Goal: Task Accomplishment & Management: Use online tool/utility

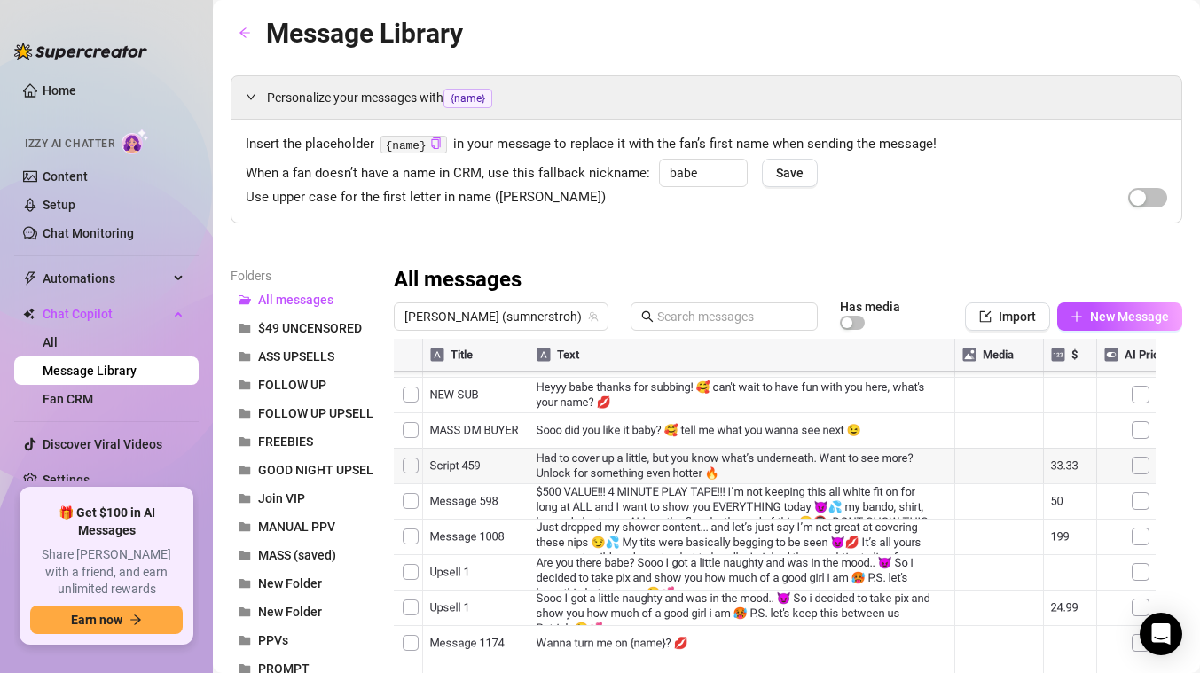
scroll to position [101, 0]
click at [771, 539] on div at bounding box center [781, 537] width 775 height 396
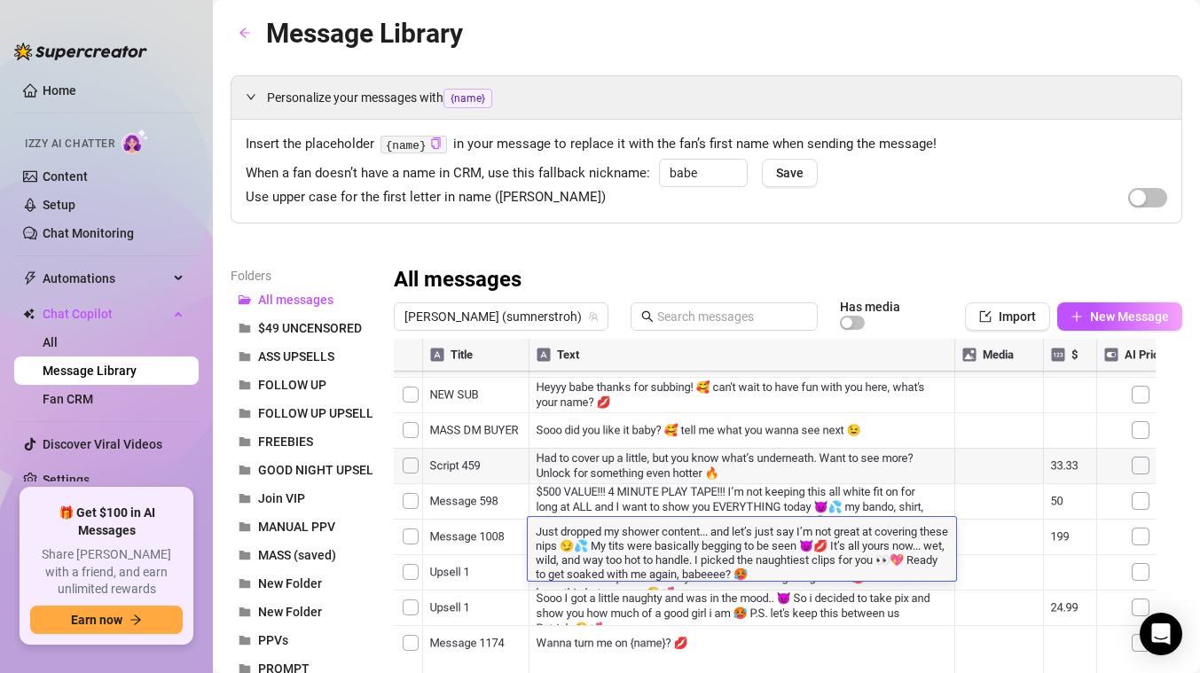
click at [751, 609] on div at bounding box center [781, 537] width 775 height 396
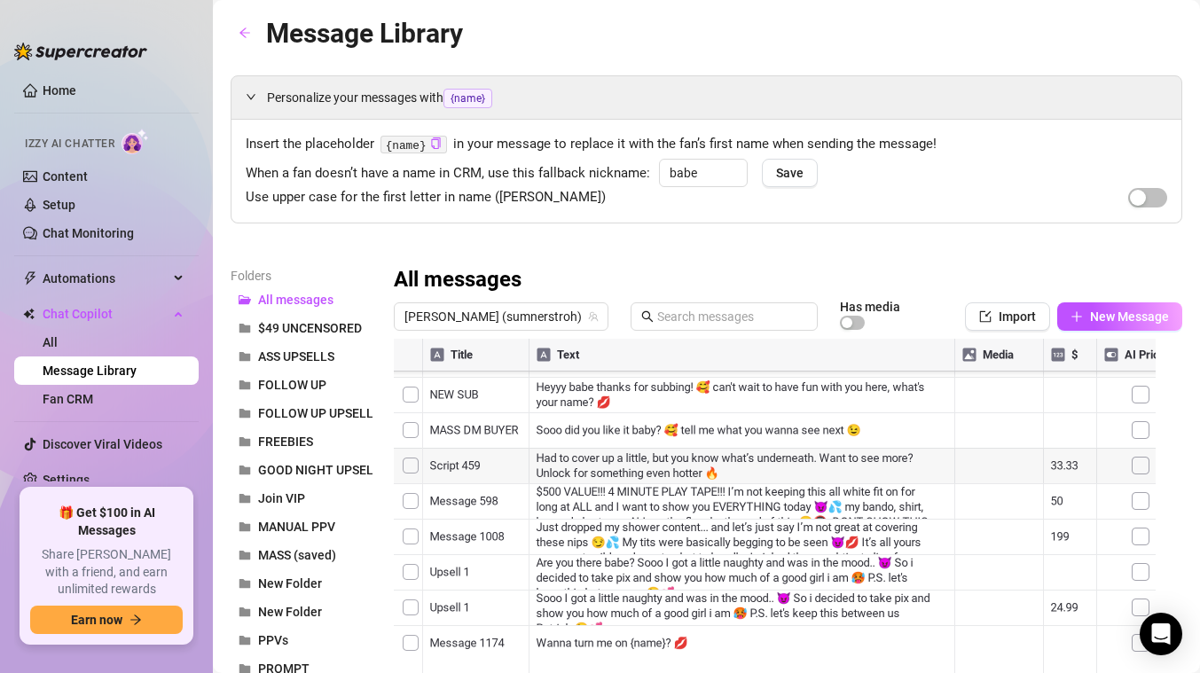
click at [751, 609] on div at bounding box center [781, 537] width 775 height 396
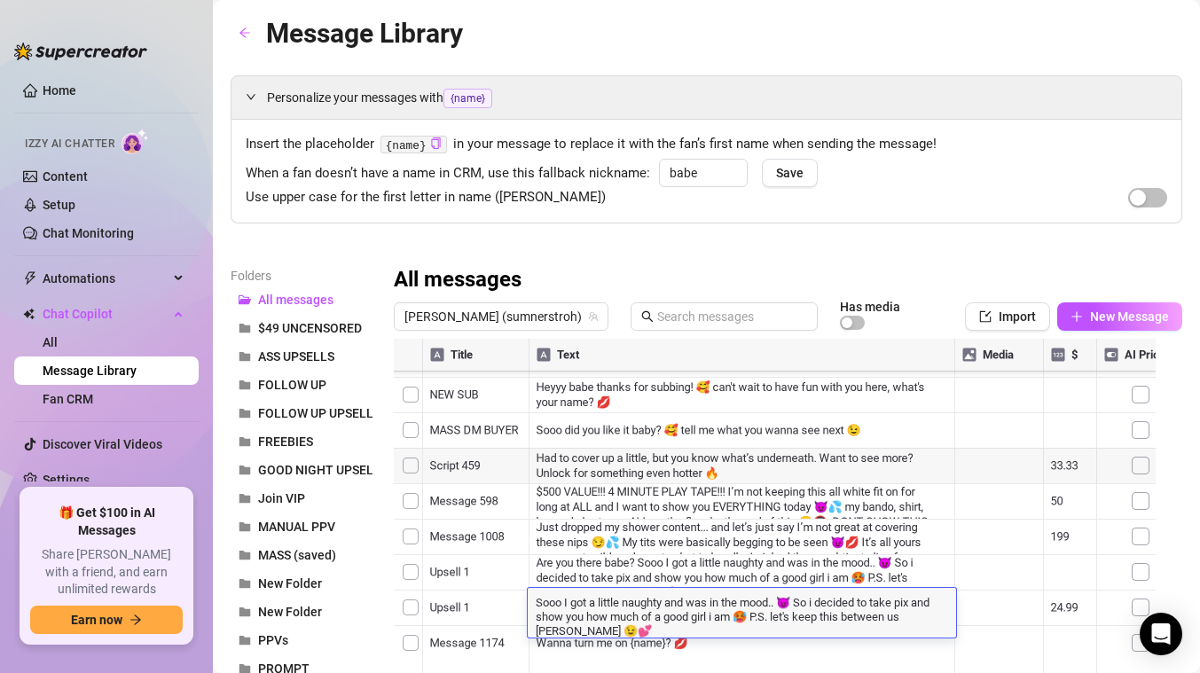
click at [943, 617] on textarea "Sooo I got a little naughty and was in the mood.. 😈 So i decided to take pix an…" at bounding box center [742, 616] width 429 height 44
type textarea "Sooo I got a little naughty and was in the mood.. 😈 So i decided to take pix an…"
click at [925, 632] on div at bounding box center [781, 537] width 775 height 396
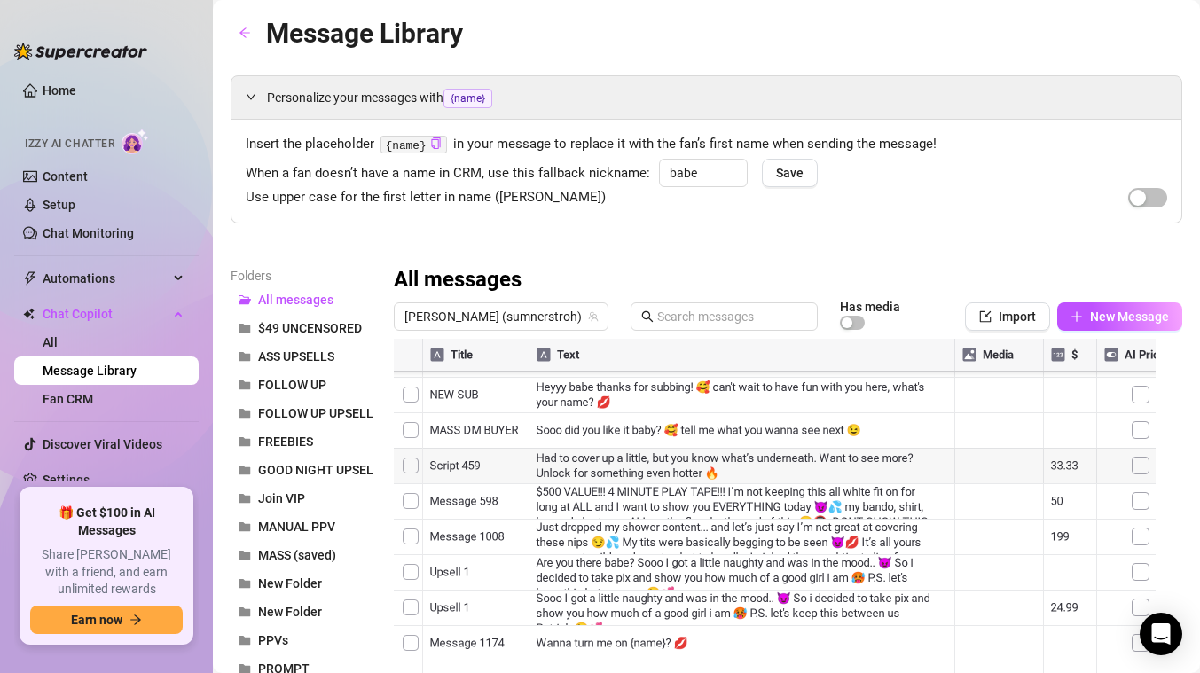
scroll to position [120, 0]
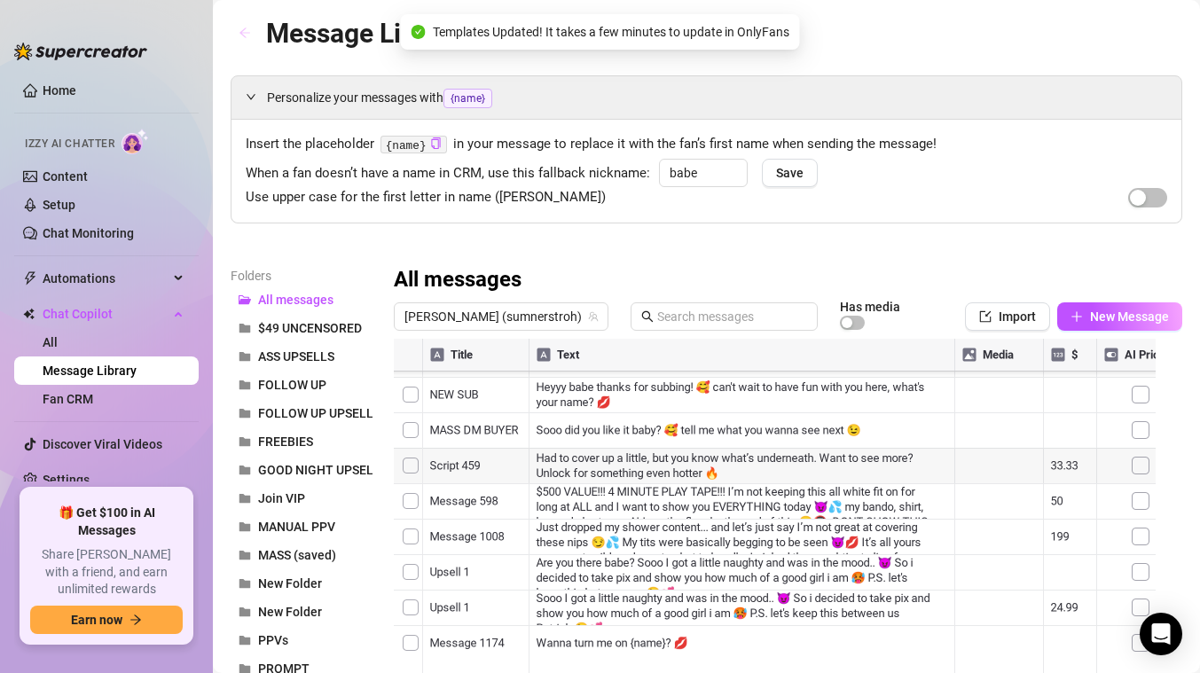
click at [245, 25] on button "button" at bounding box center [245, 34] width 28 height 28
